Goal: Transaction & Acquisition: Obtain resource

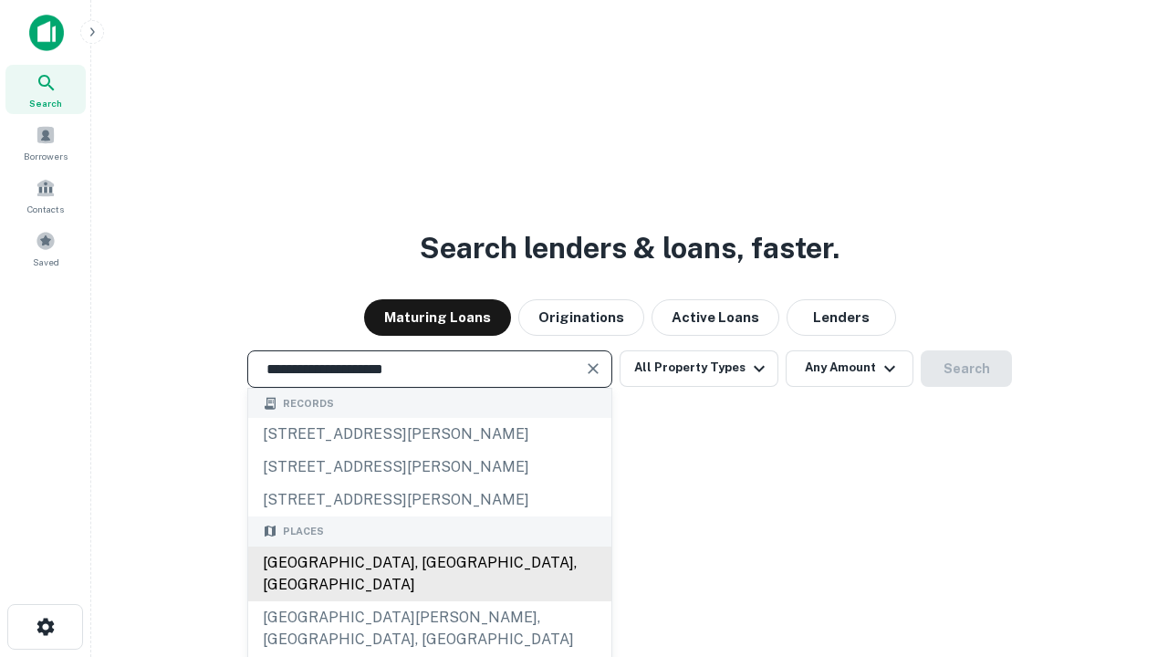
click at [429, 601] on div "Santa Monica, CA, USA" at bounding box center [429, 574] width 363 height 55
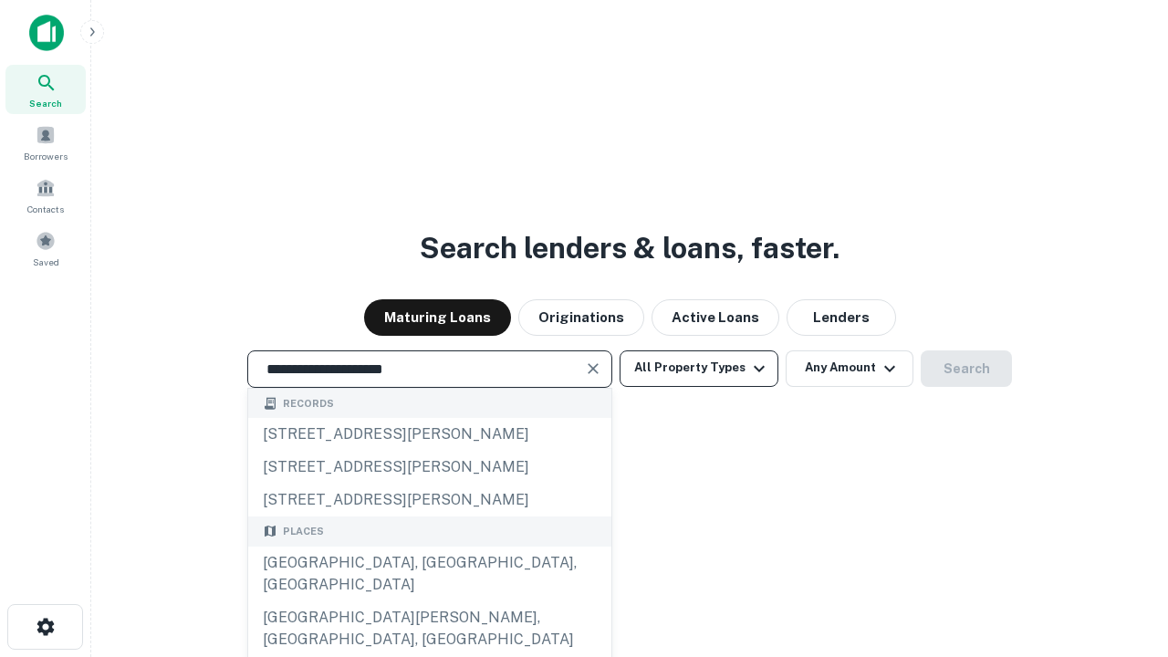
click at [699, 368] on button "All Property Types" at bounding box center [699, 368] width 159 height 37
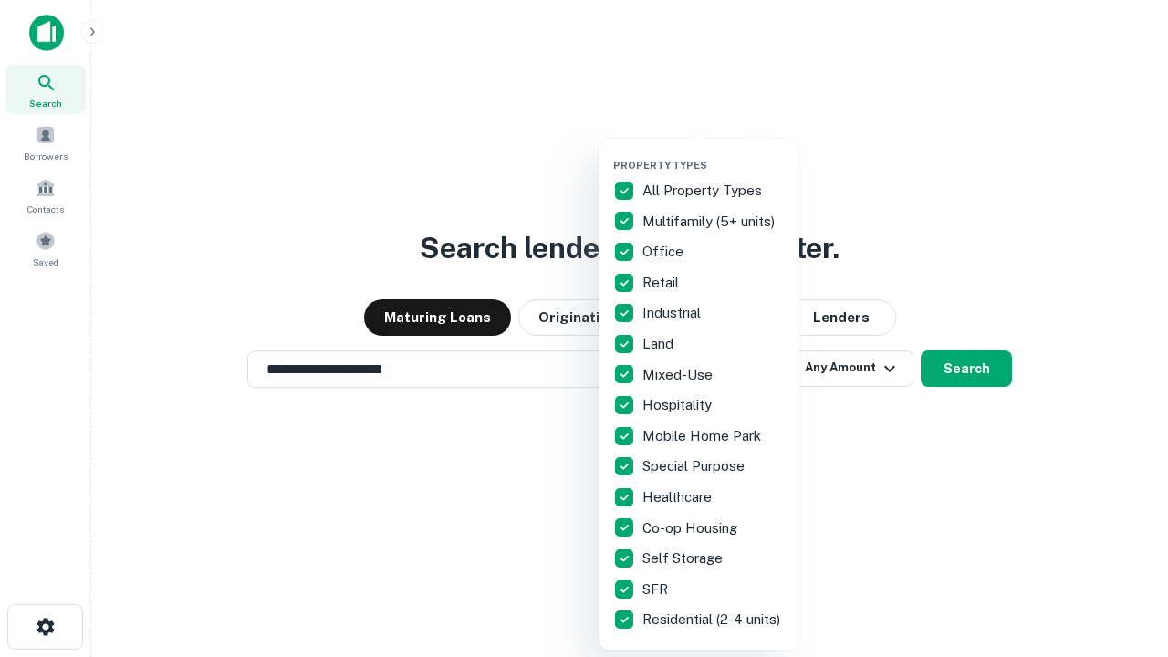
type input "**********"
click at [714, 153] on button "button" at bounding box center [713, 153] width 201 height 1
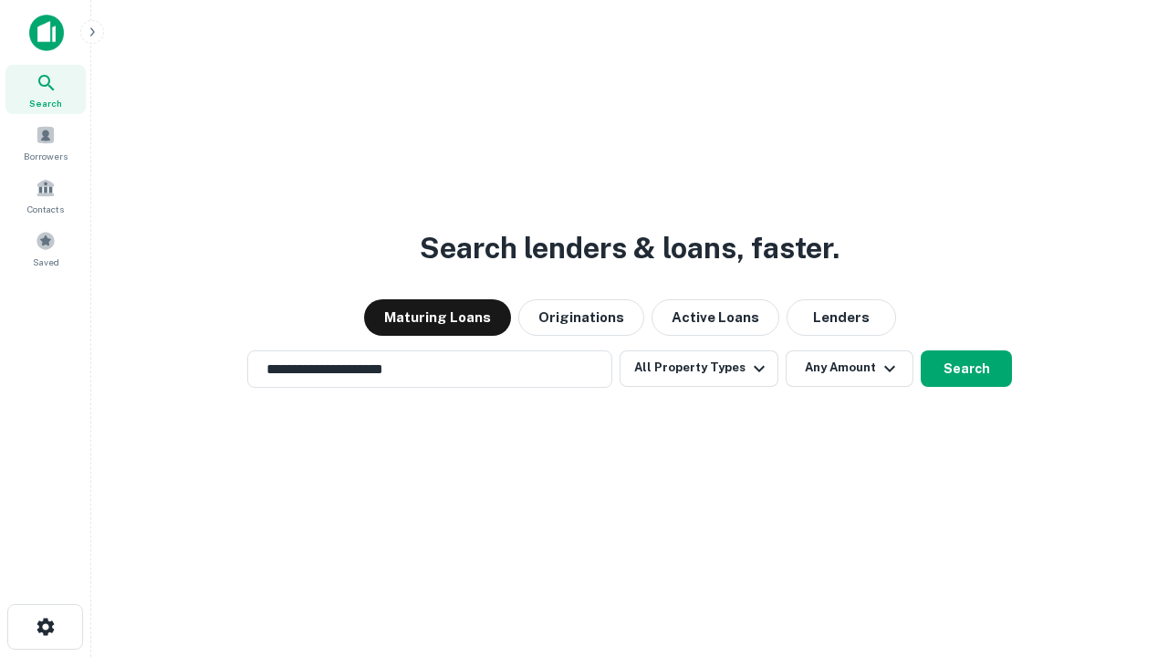
scroll to position [28, 0]
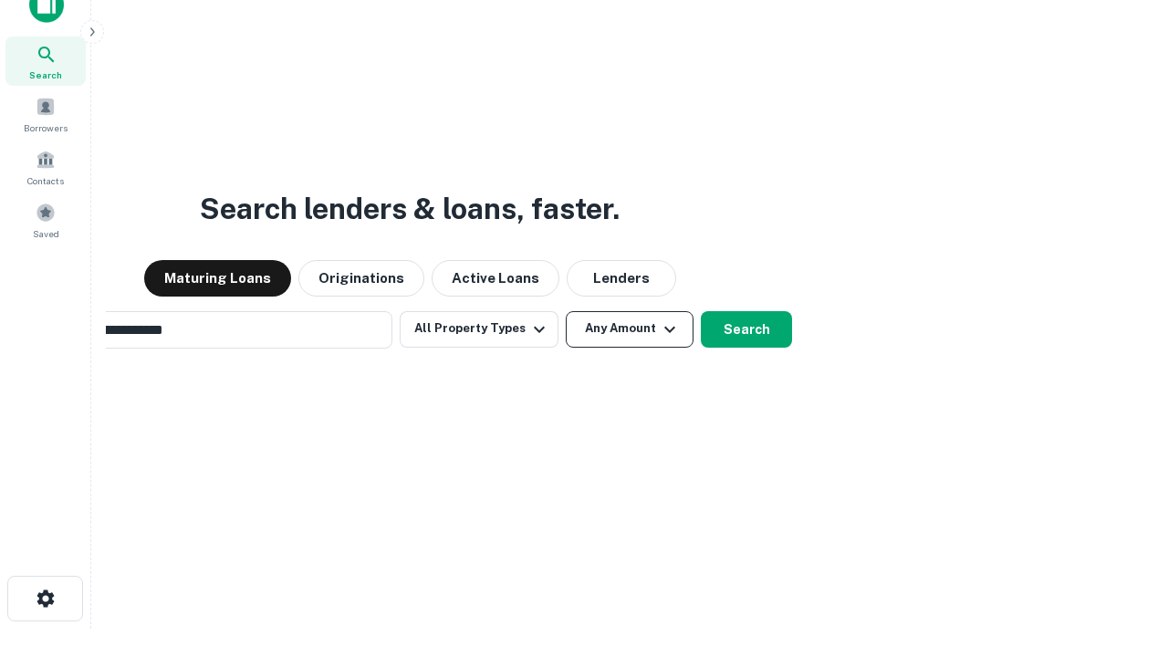
click at [566, 311] on button "Any Amount" at bounding box center [630, 329] width 128 height 37
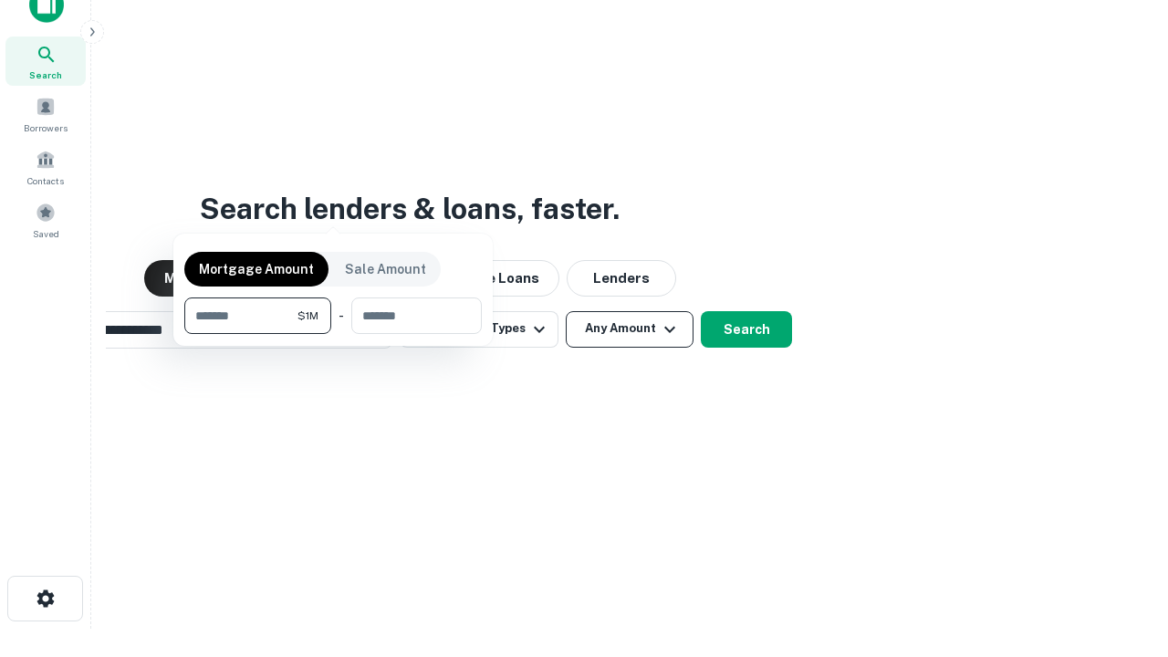
scroll to position [29, 0]
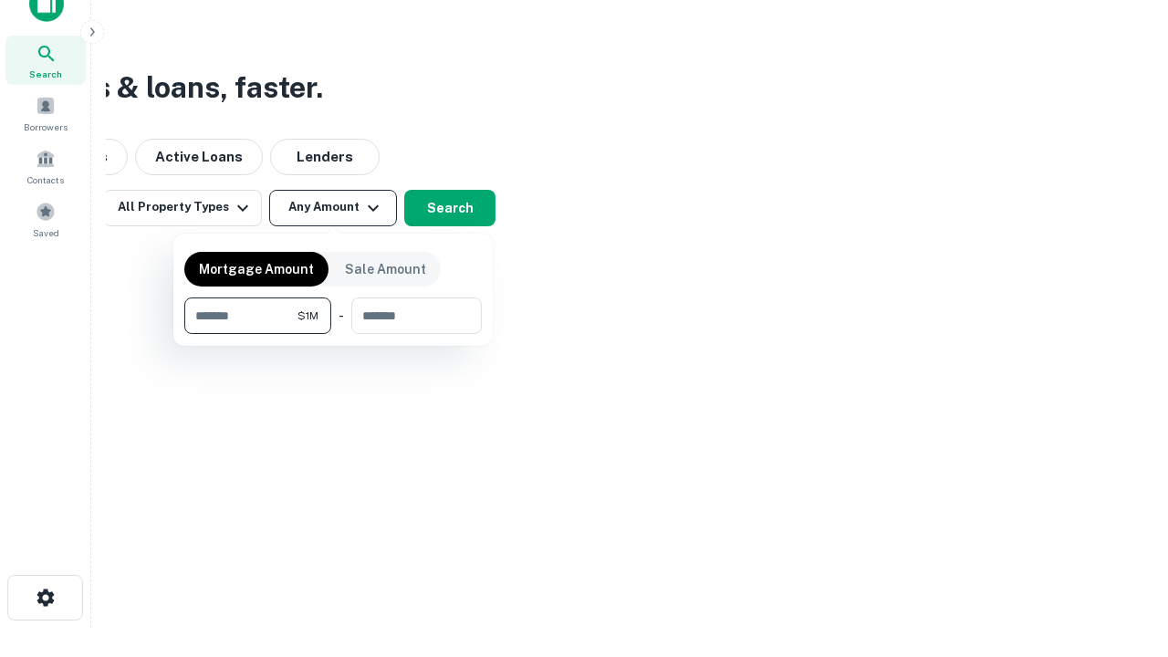
type input "*******"
click at [333, 334] on button "button" at bounding box center [333, 334] width 298 height 1
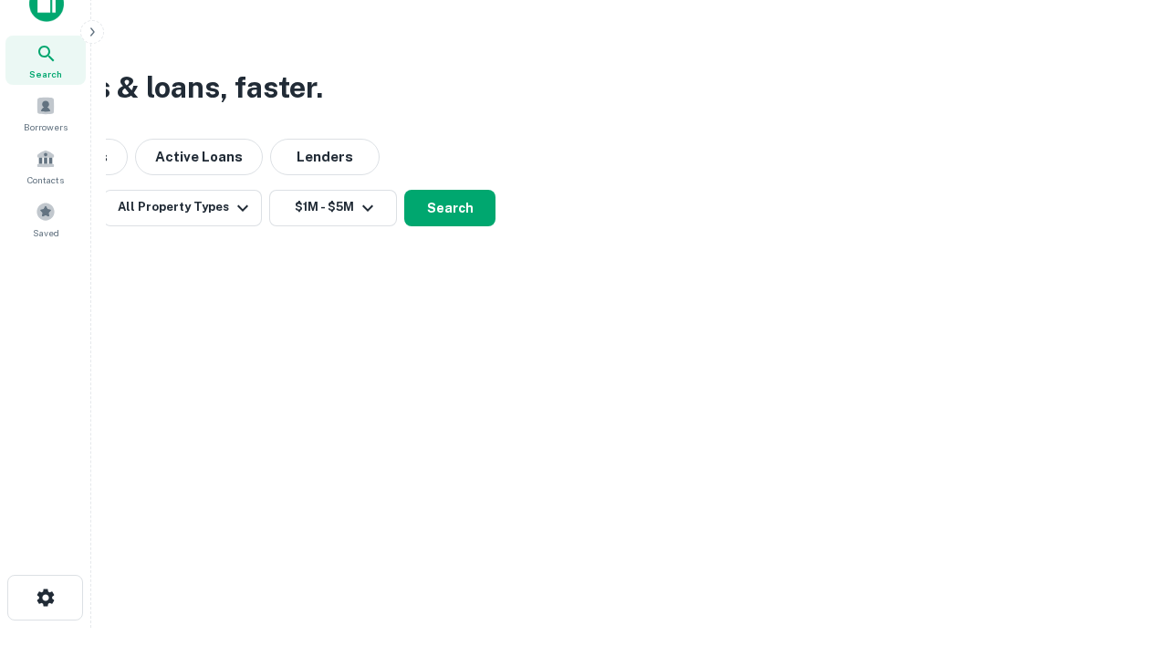
scroll to position [11, 337]
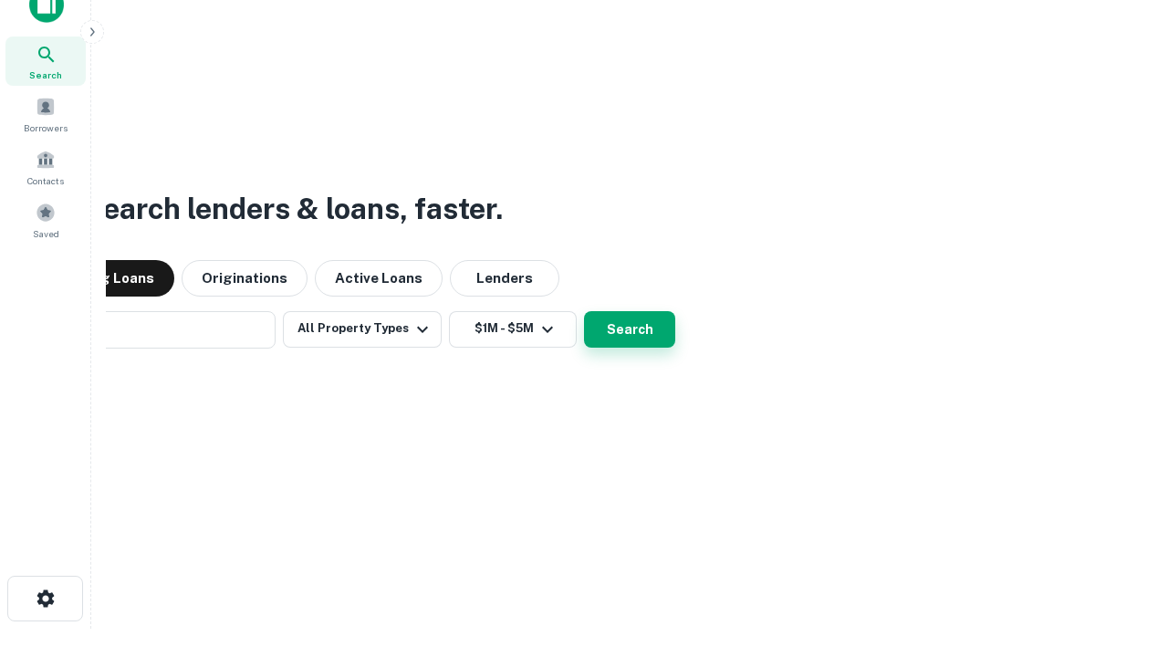
click at [584, 311] on button "Search" at bounding box center [629, 329] width 91 height 37
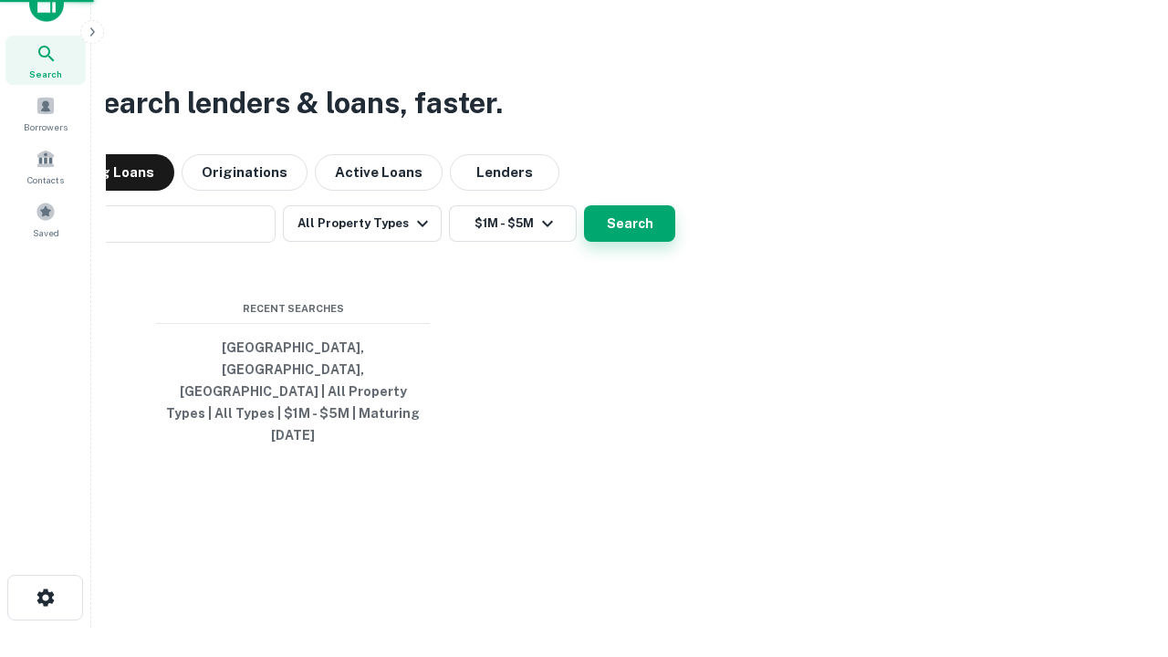
scroll to position [48, 517]
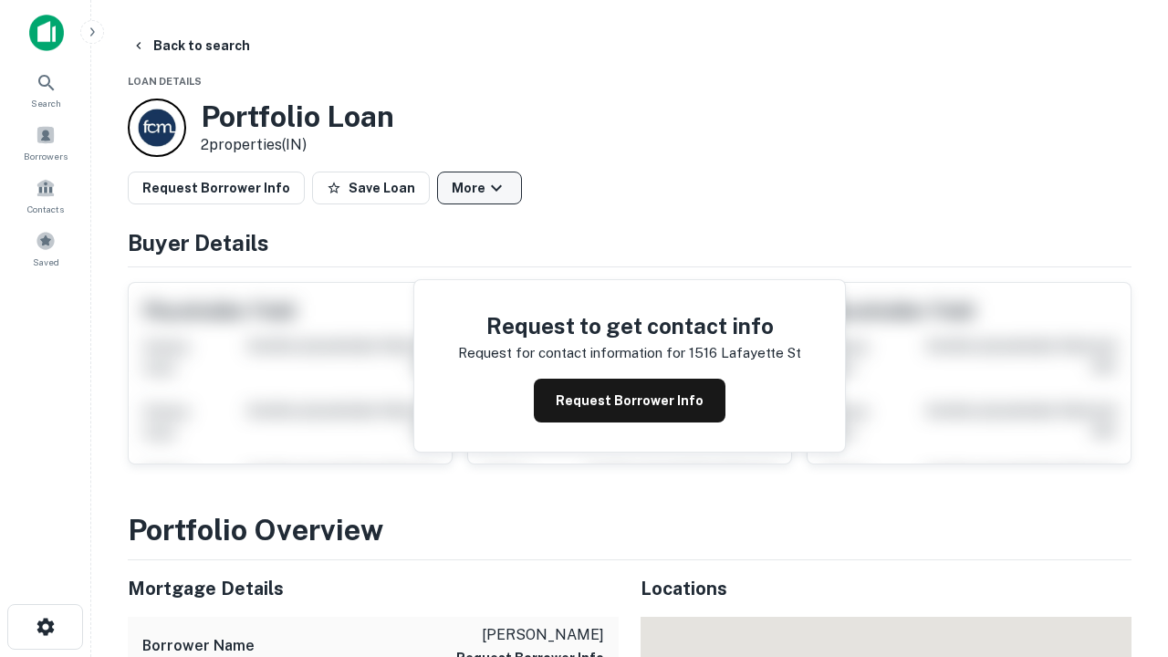
click at [479, 188] on button "More" at bounding box center [479, 188] width 85 height 33
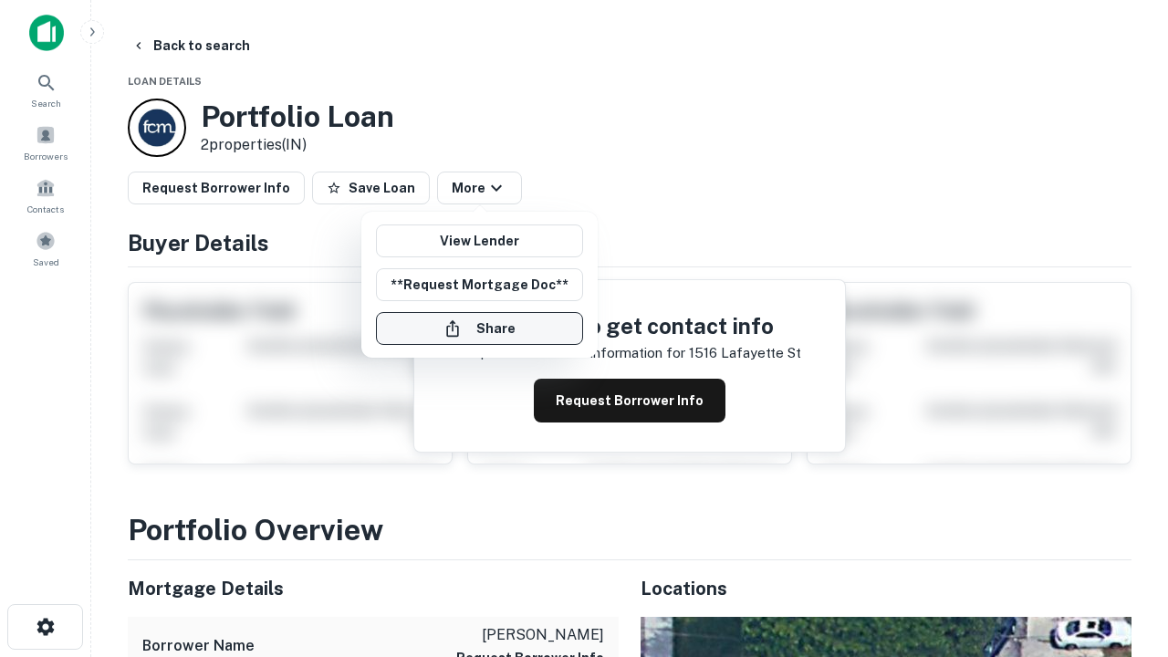
click at [479, 329] on button "Share" at bounding box center [479, 328] width 207 height 33
